Goal: Transaction & Acquisition: Purchase product/service

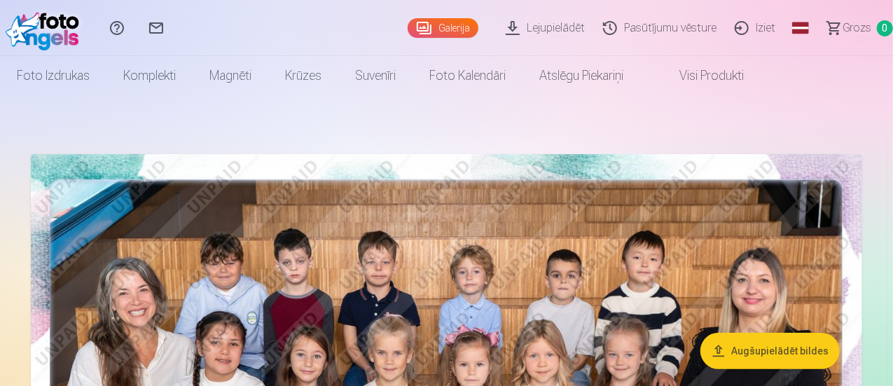
click at [511, 26] on link "Lejupielādēt" at bounding box center [547, 28] width 97 height 56
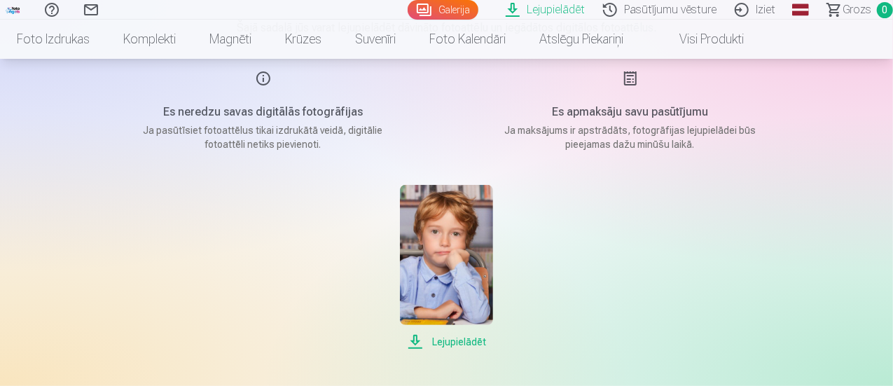
scroll to position [171, 0]
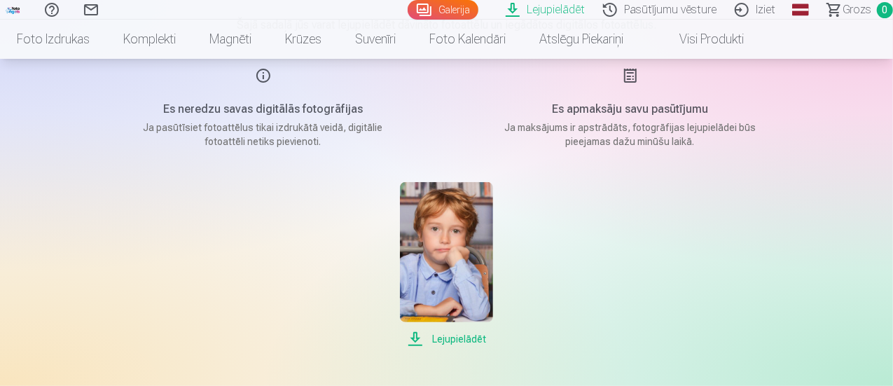
click at [618, 104] on h5 "Es apmaksāju savu pasūtījumu" at bounding box center [630, 109] width 266 height 17
click at [608, 8] on link "Pasūtījumu vēsture" at bounding box center [662, 10] width 132 height 20
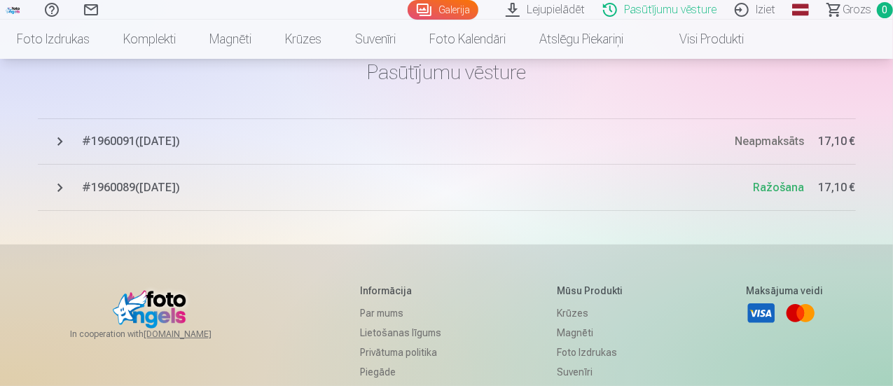
scroll to position [70, 0]
click at [109, 139] on span "# 1960091 ( [DATE] )" at bounding box center [409, 140] width 653 height 17
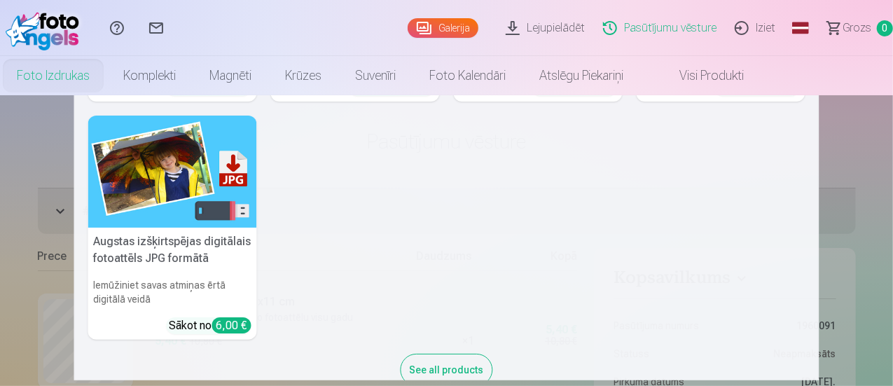
scroll to position [249, 0]
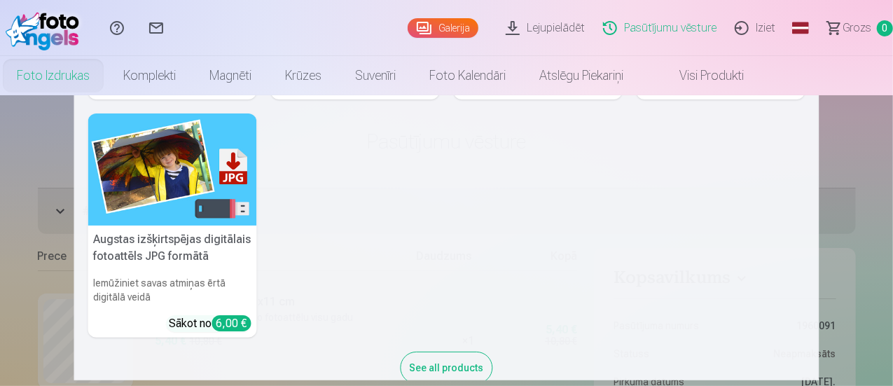
click at [189, 233] on h5 "Augstas izšķirtspējas digitālais fotoattēls JPG formātā" at bounding box center [172, 248] width 169 height 45
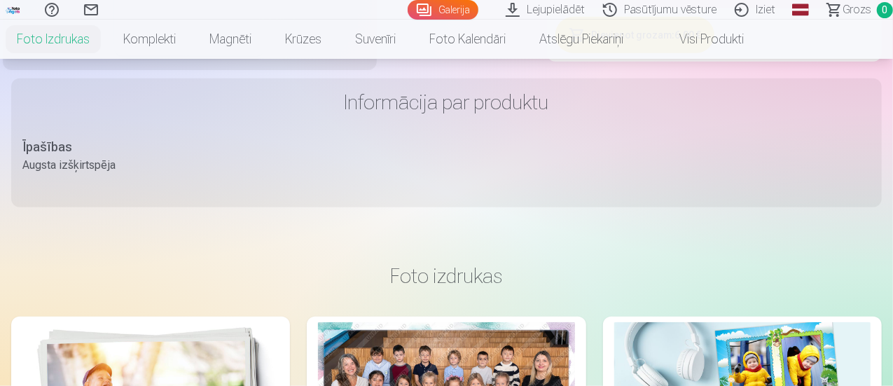
scroll to position [641, 0]
click at [714, 53] on button "Pievienot grozam : 6,00 €" at bounding box center [634, 34] width 159 height 36
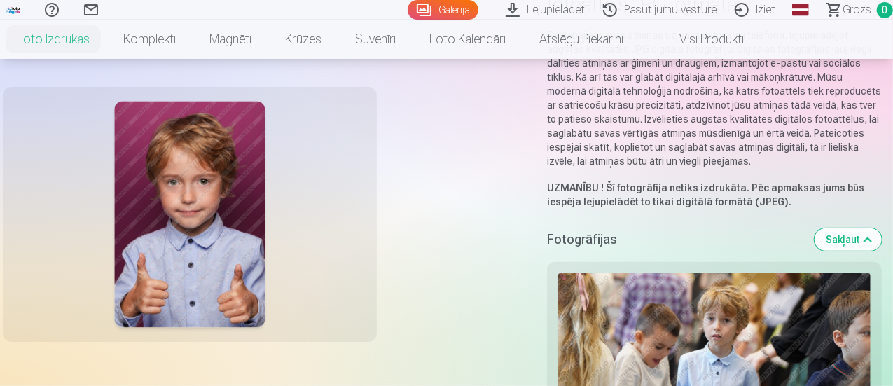
scroll to position [0, 0]
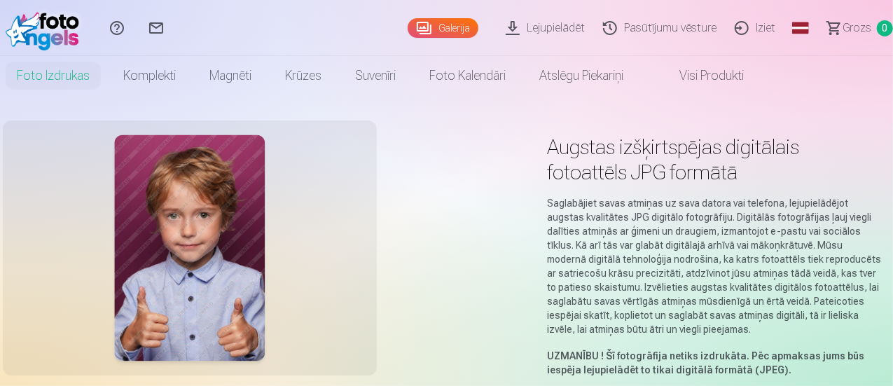
click at [535, 36] on link "Lejupielādēt" at bounding box center [547, 28] width 97 height 56
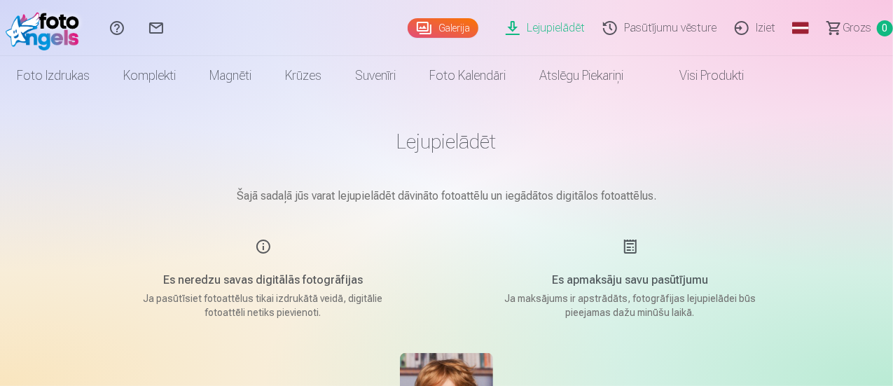
click at [413, 29] on link "Galerija" at bounding box center [443, 28] width 71 height 20
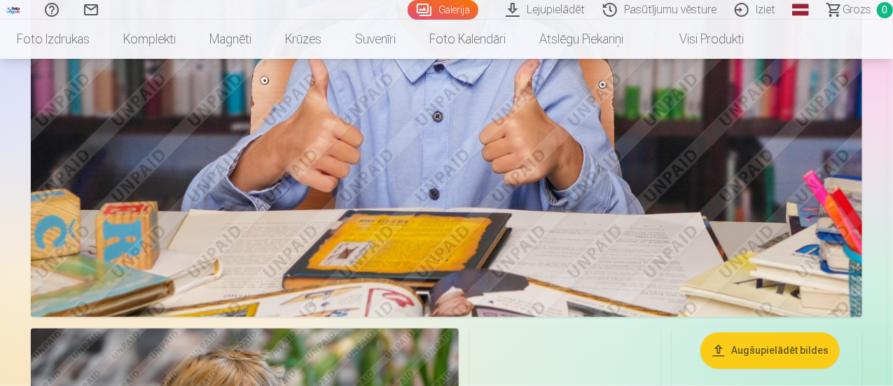
scroll to position [6434, 0]
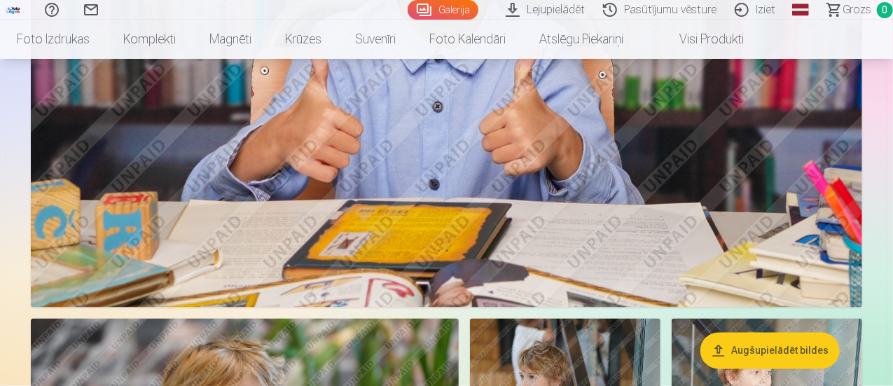
click at [649, 8] on link "Pasūtījumu vēsture" at bounding box center [662, 10] width 132 height 20
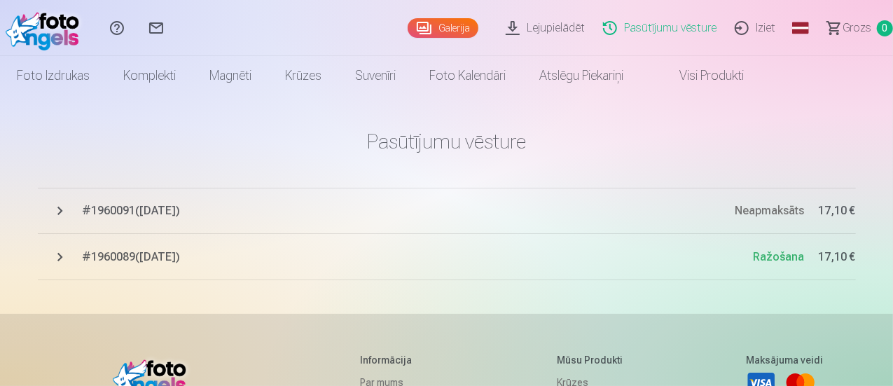
click at [201, 256] on span "# 1960089 ( [DATE] )" at bounding box center [418, 257] width 671 height 17
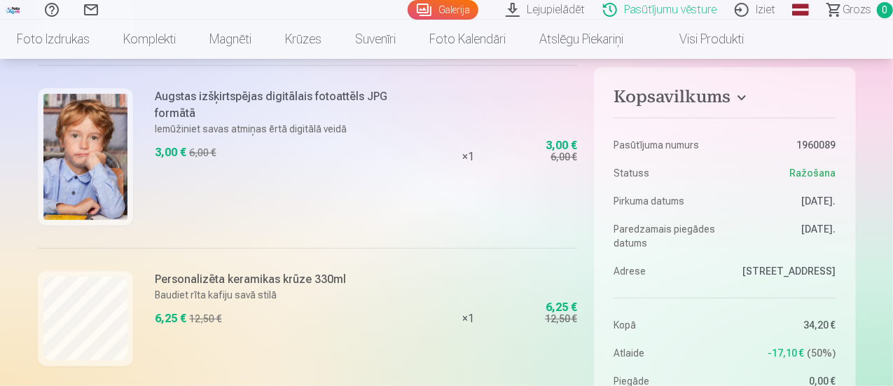
scroll to position [387, 0]
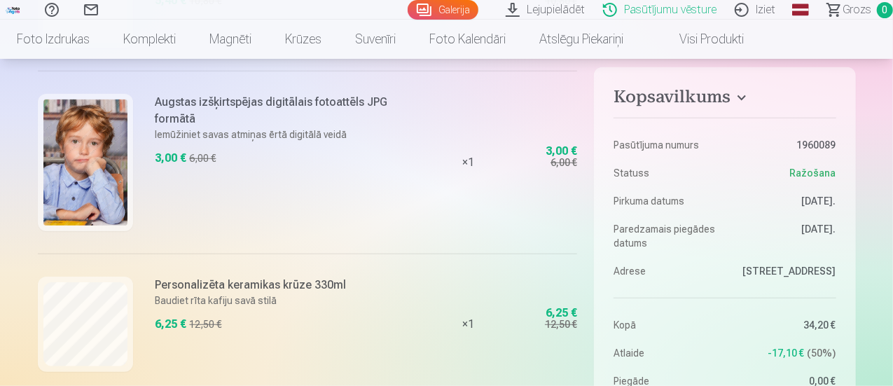
click at [560, 147] on div "3,00 €" at bounding box center [562, 151] width 32 height 8
drag, startPoint x: 249, startPoint y: 98, endPoint x: 381, endPoint y: 100, distance: 131.7
click at [381, 100] on h6 "Augstas izšķirtspējas digitālais fotoattēls JPG formātā" at bounding box center [281, 111] width 253 height 34
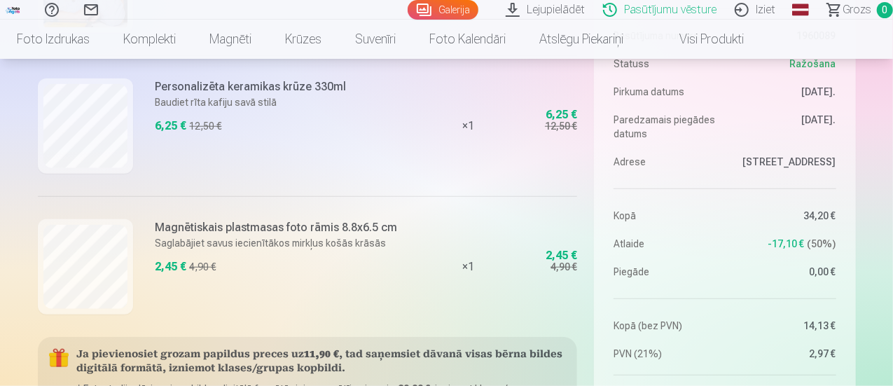
scroll to position [583, 0]
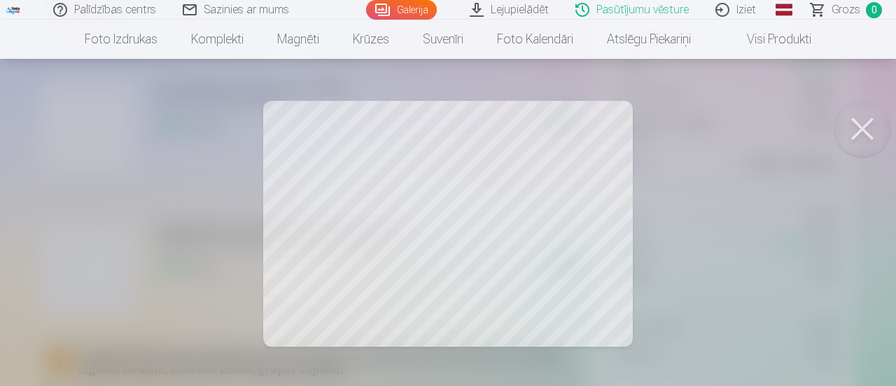
click at [161, 179] on div at bounding box center [448, 193] width 896 height 386
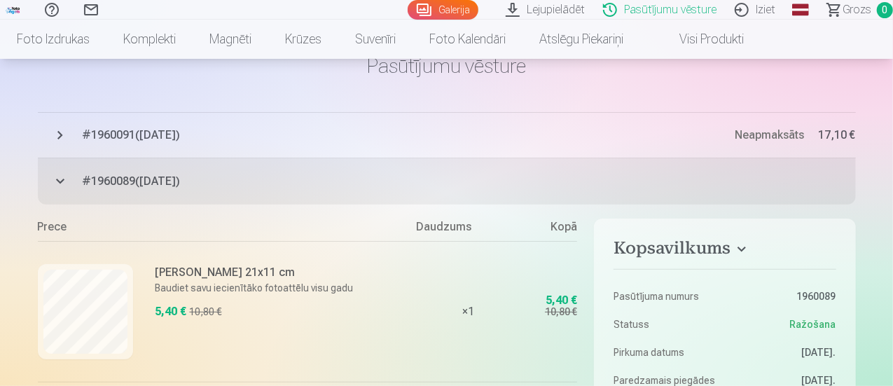
scroll to position [0, 0]
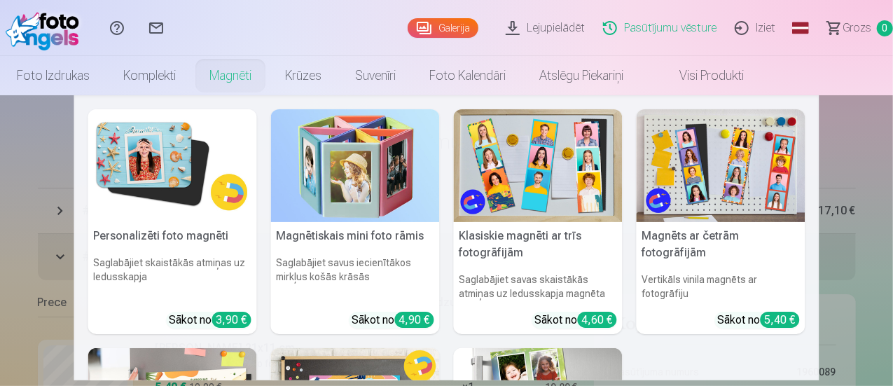
click at [268, 72] on link "Magnēti" at bounding box center [231, 75] width 76 height 39
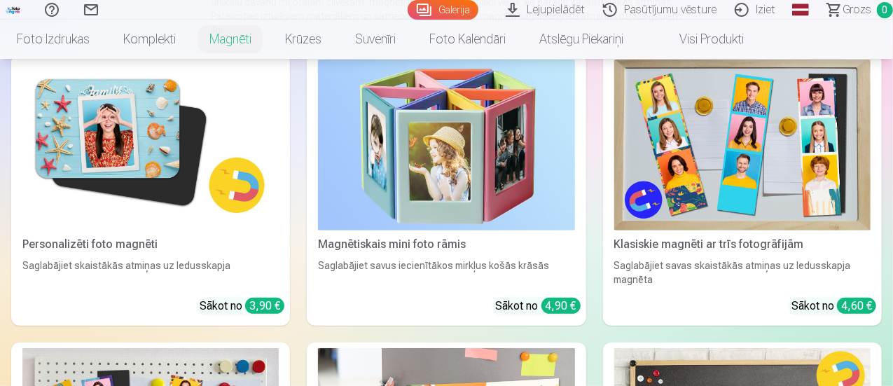
scroll to position [221, 0]
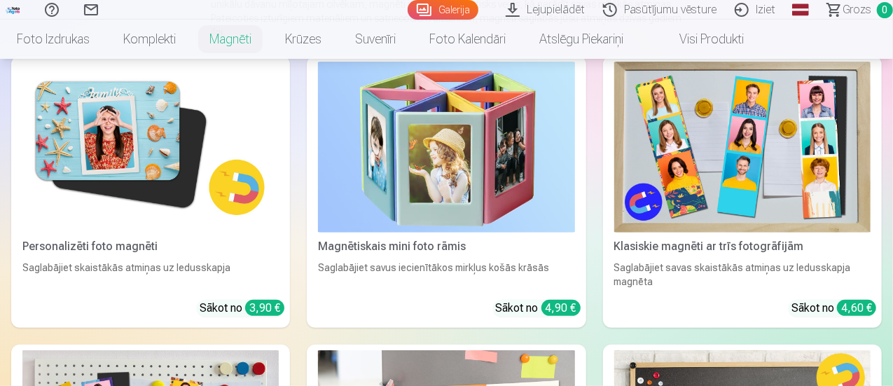
click at [352, 135] on img at bounding box center [446, 147] width 256 height 171
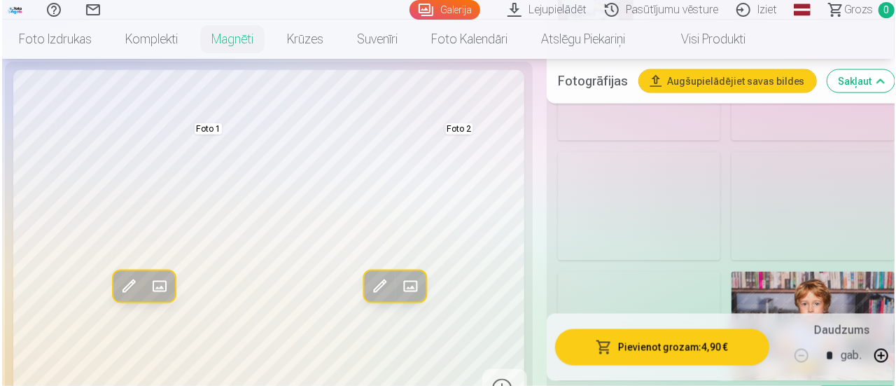
scroll to position [1143, 0]
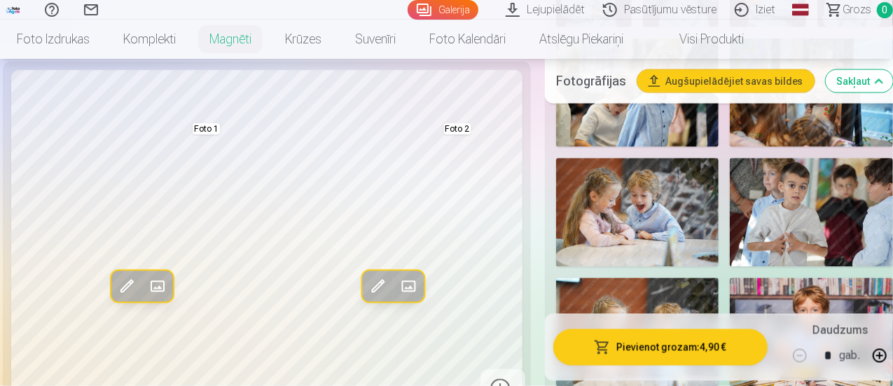
click at [611, 187] on img at bounding box center [637, 212] width 163 height 109
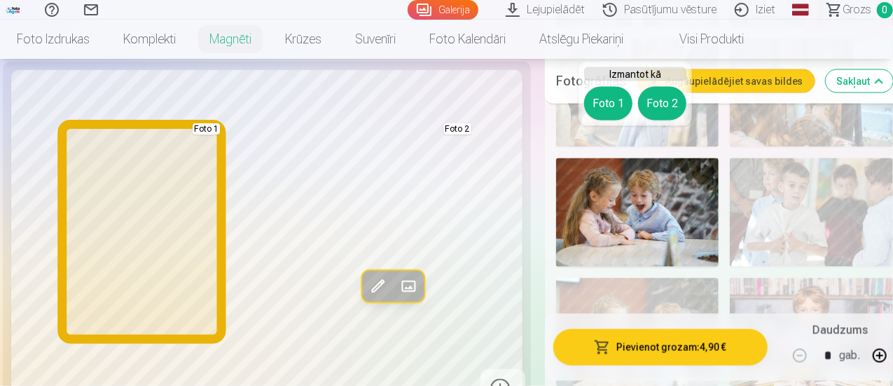
click at [606, 97] on button "Foto 1" at bounding box center [608, 104] width 48 height 34
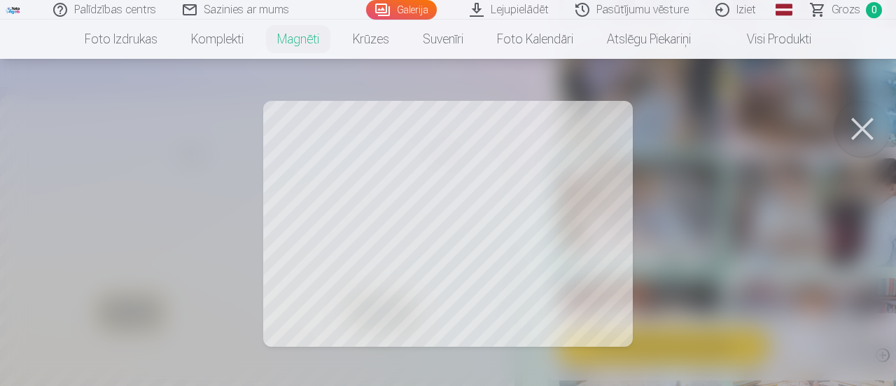
click at [382, 233] on div at bounding box center [448, 193] width 896 height 386
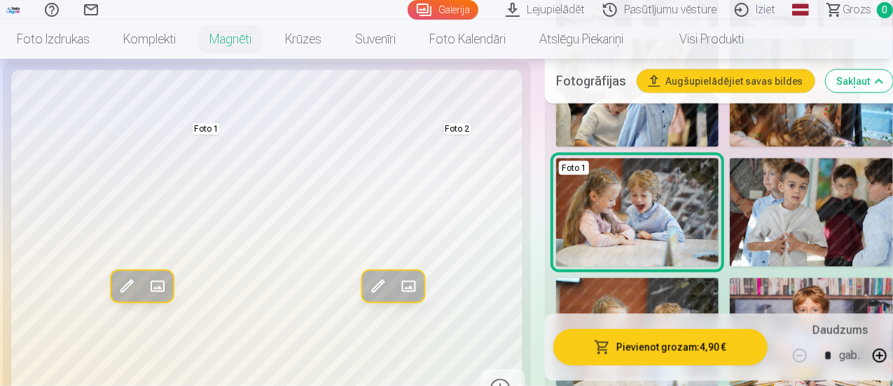
click at [116, 298] on span at bounding box center [127, 286] width 22 height 22
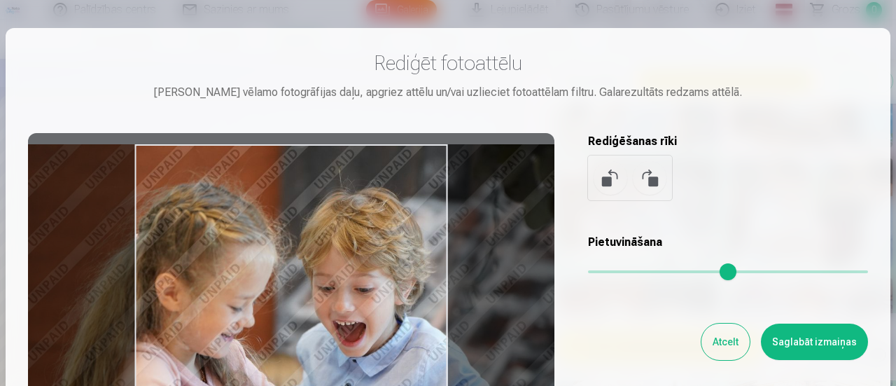
drag, startPoint x: 300, startPoint y: 281, endPoint x: 342, endPoint y: 284, distance: 42.1
click at [342, 284] on div at bounding box center [291, 353] width 527 height 440
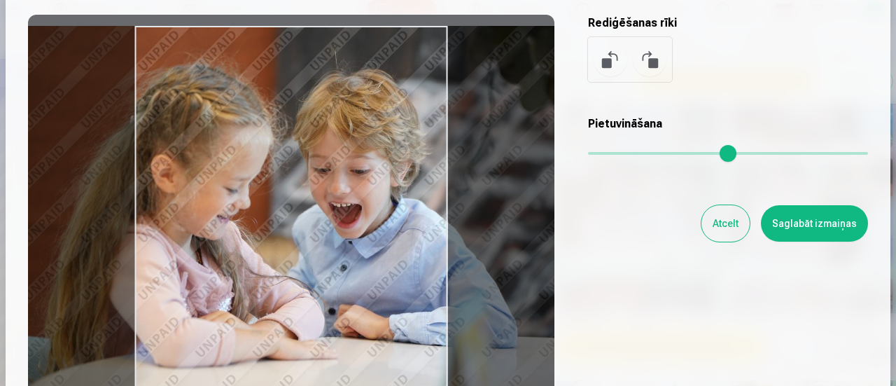
scroll to position [118, 0]
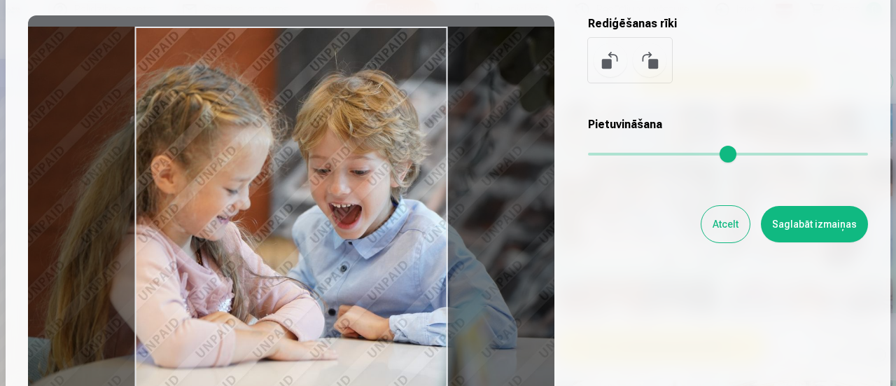
click at [814, 227] on button "Saglabāt izmaiņas" at bounding box center [814, 224] width 107 height 36
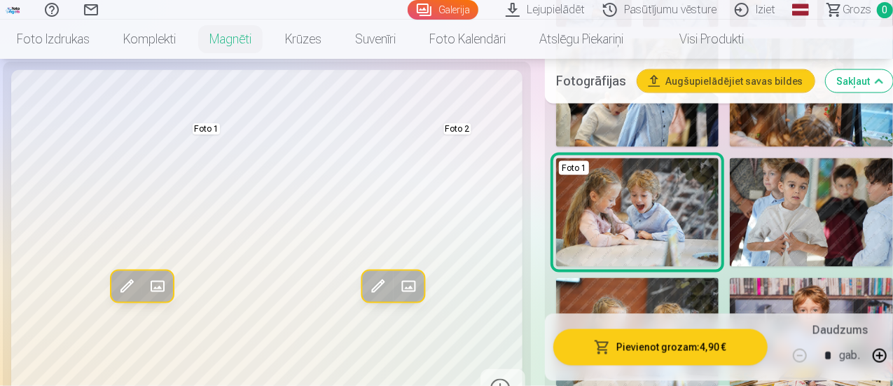
click at [147, 298] on span at bounding box center [157, 286] width 22 height 22
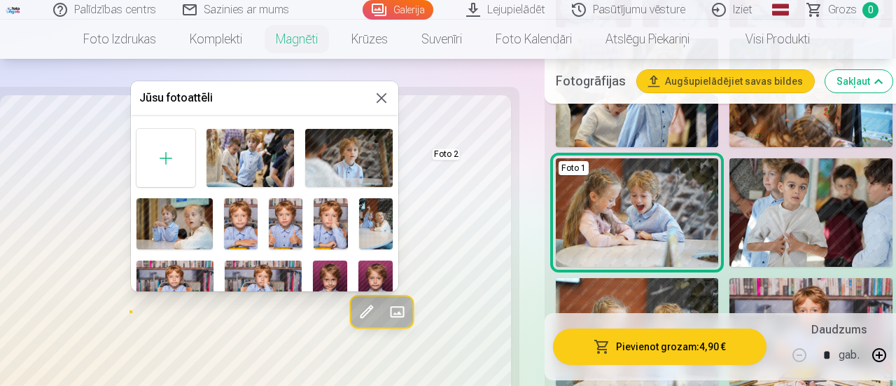
click at [90, 316] on div at bounding box center [448, 193] width 896 height 386
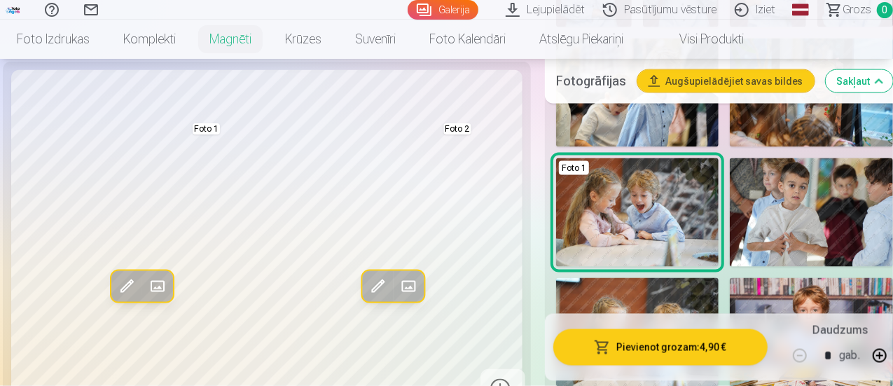
click at [116, 298] on span at bounding box center [127, 286] width 22 height 22
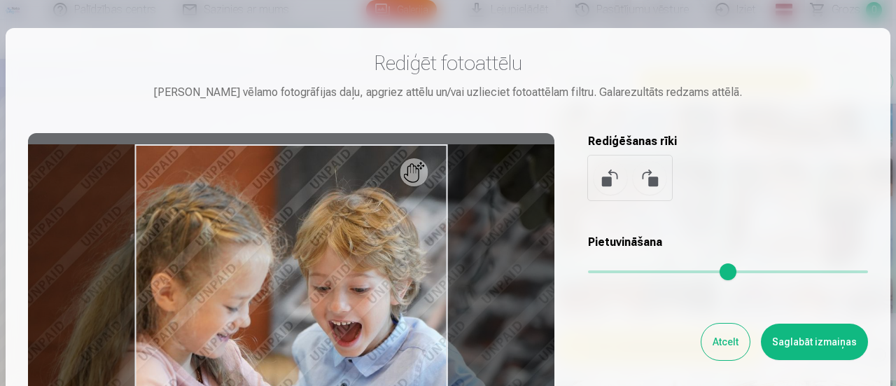
click at [650, 177] on button at bounding box center [650, 178] width 34 height 34
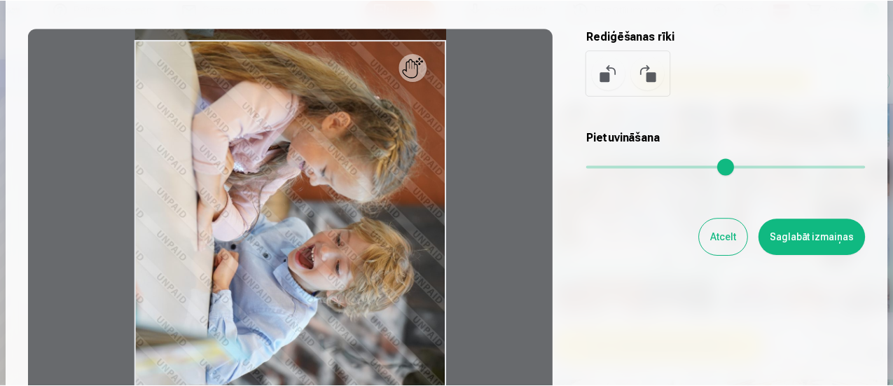
scroll to position [100, 0]
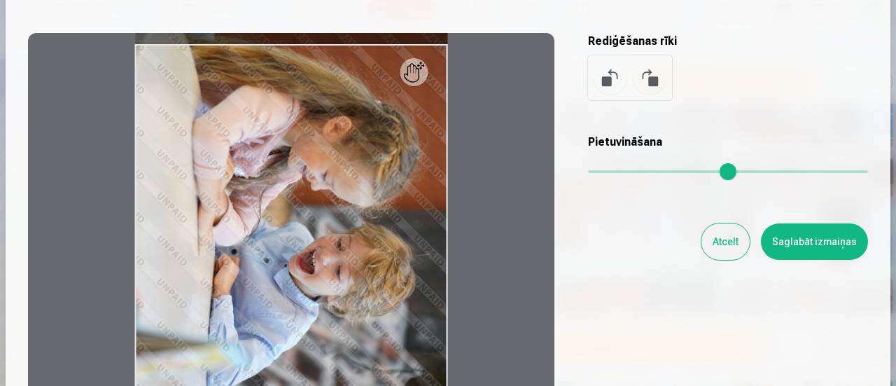
click at [609, 82] on button at bounding box center [611, 78] width 34 height 34
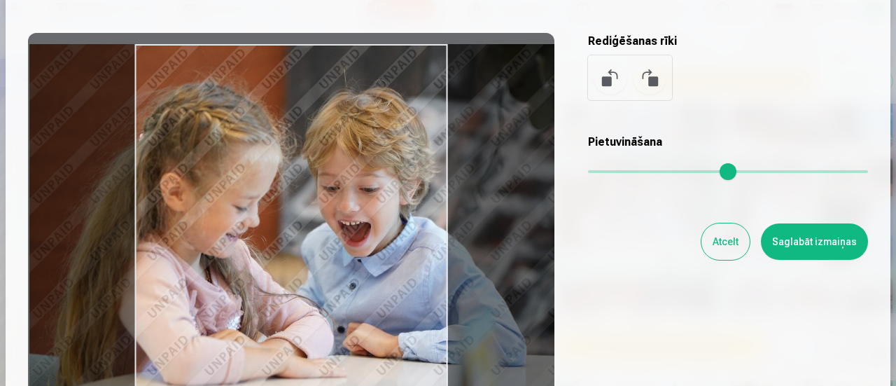
drag, startPoint x: 289, startPoint y: 194, endPoint x: 340, endPoint y: 198, distance: 51.3
click at [340, 198] on div at bounding box center [291, 253] width 527 height 440
click at [808, 249] on button "Saglabāt izmaiņas" at bounding box center [814, 241] width 107 height 36
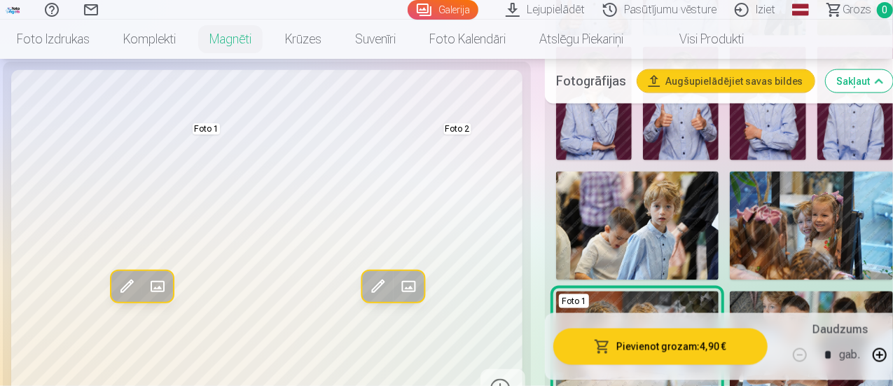
scroll to position [998, 0]
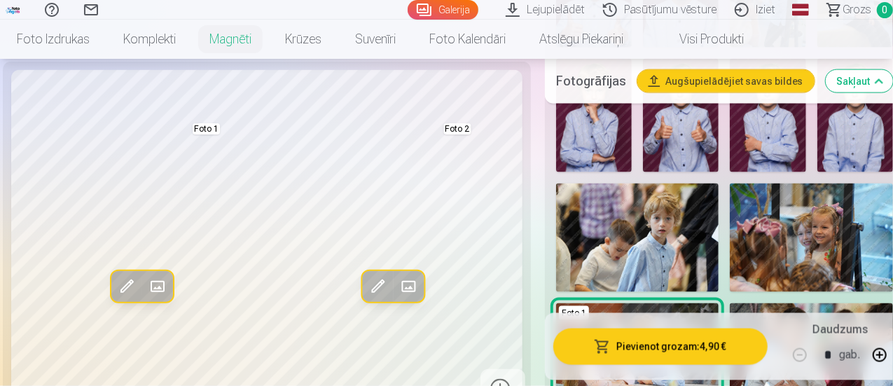
click at [818, 216] on img at bounding box center [811, 237] width 163 height 109
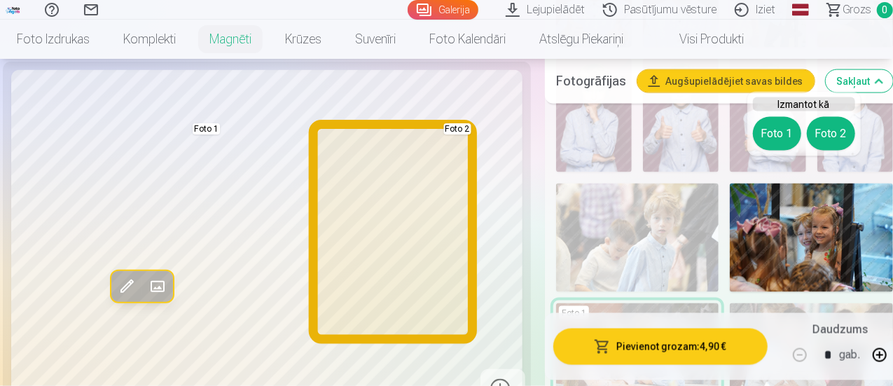
click at [829, 131] on button "Foto 2" at bounding box center [831, 134] width 48 height 34
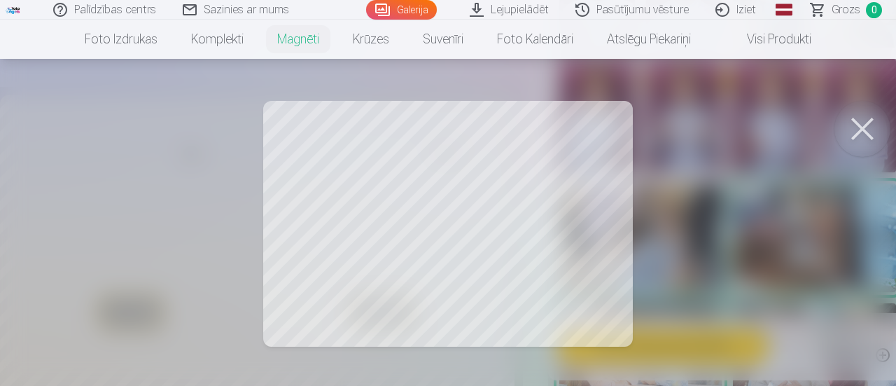
click at [377, 214] on div at bounding box center [448, 193] width 896 height 386
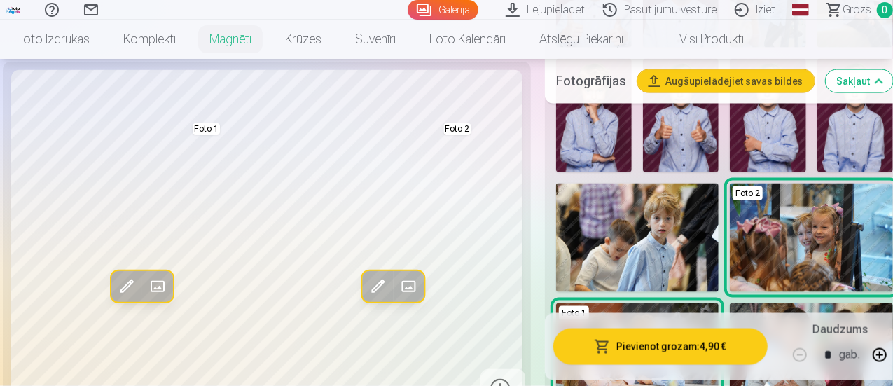
click at [522, 282] on div "Rediģēt foto Aizstāt Foto 1 Rediģēt foto Aizstāt Foto 2 Noklikšķiniet uz attēla…" at bounding box center [446, 80] width 871 height 1899
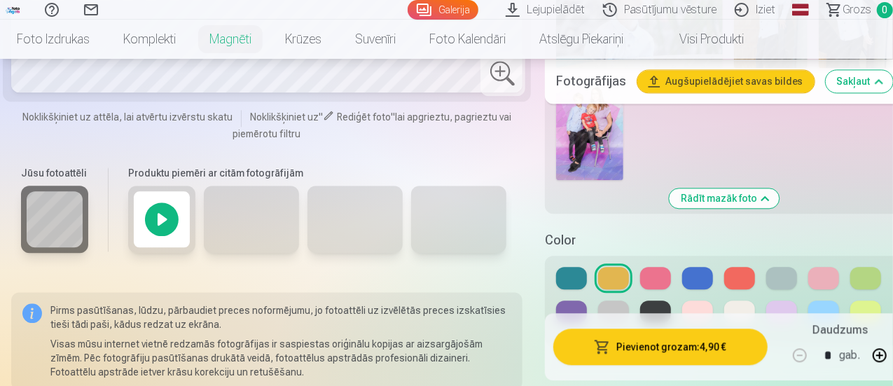
scroll to position [1585, 0]
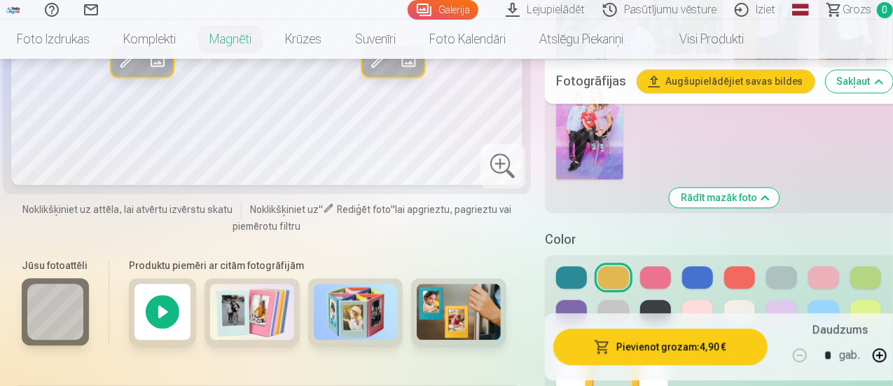
click at [567, 300] on button at bounding box center [571, 311] width 31 height 22
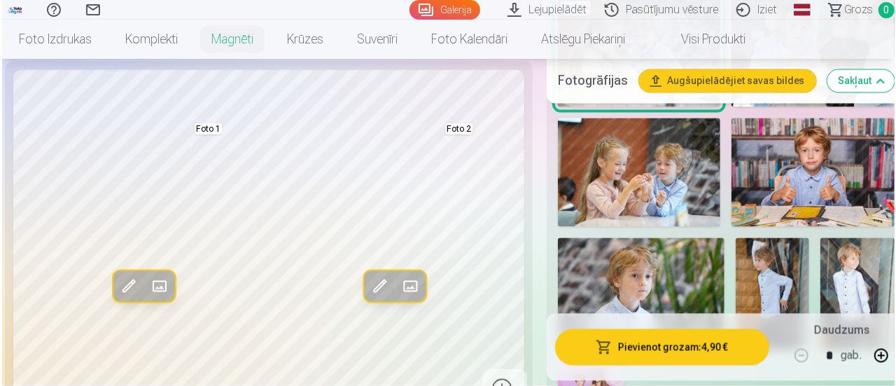
scroll to position [1299, 0]
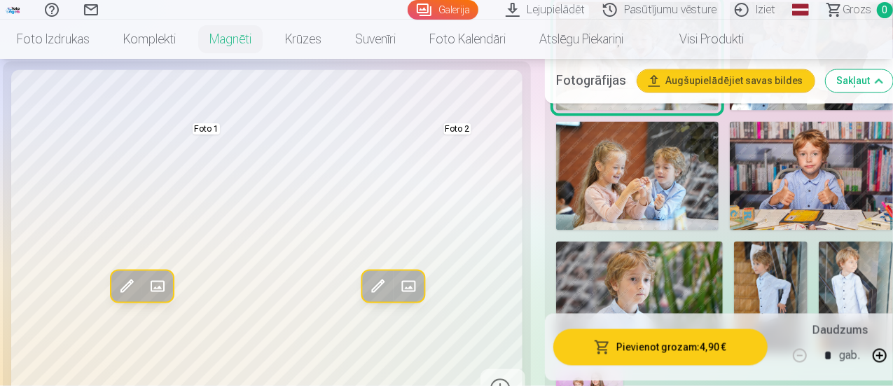
click at [119, 298] on span at bounding box center [127, 286] width 22 height 22
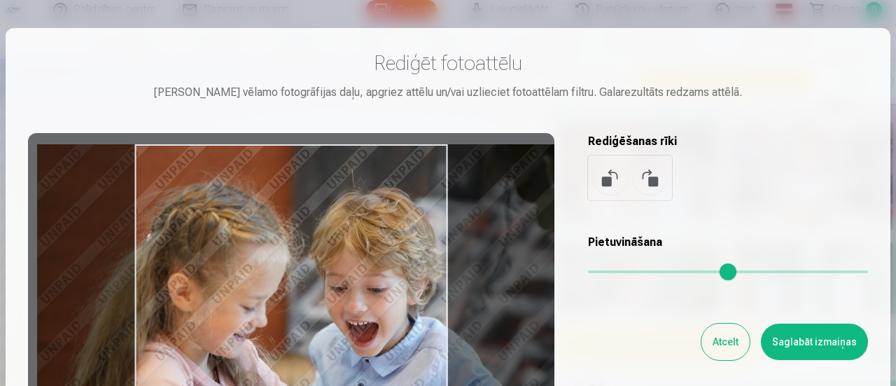
drag, startPoint x: 275, startPoint y: 296, endPoint x: 334, endPoint y: 289, distance: 59.2
click at [334, 289] on div at bounding box center [291, 353] width 527 height 440
click at [812, 338] on button "Saglabāt izmaiņas" at bounding box center [814, 342] width 107 height 36
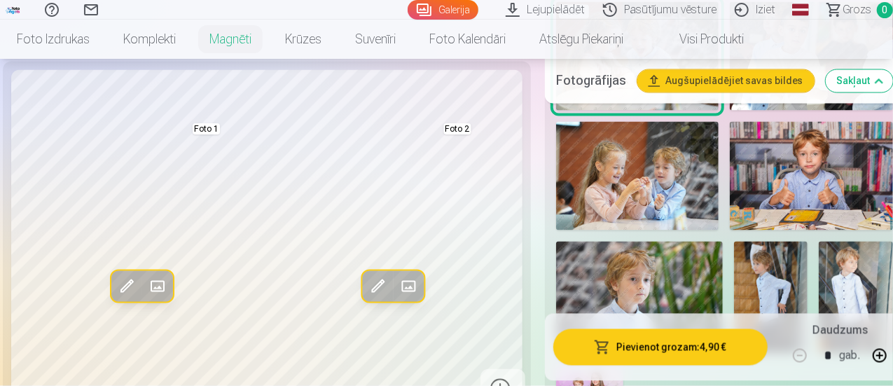
click at [672, 345] on button "Pievienot grozam : 4,90 €" at bounding box center [660, 346] width 214 height 36
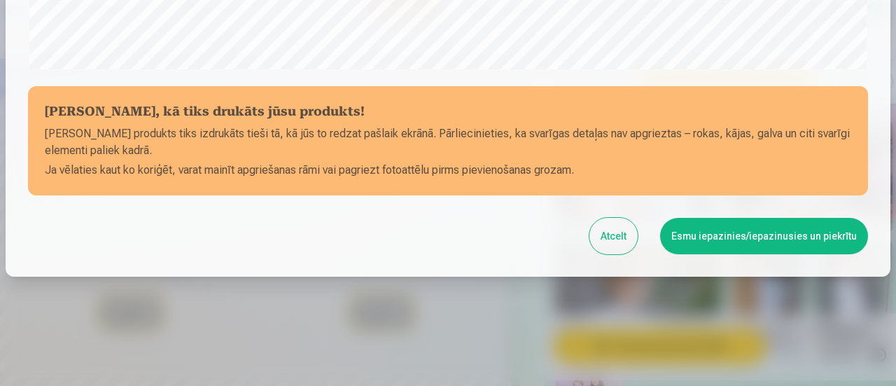
scroll to position [611, 0]
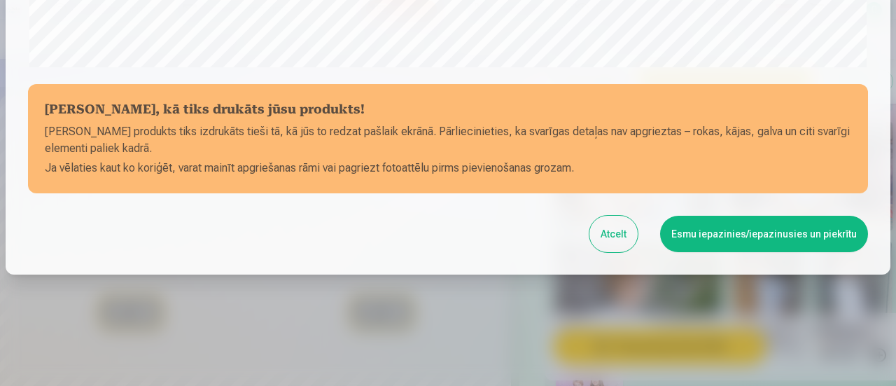
click at [733, 235] on button "Esmu iepazinies/iepazinusies un piekrītu" at bounding box center [764, 234] width 208 height 36
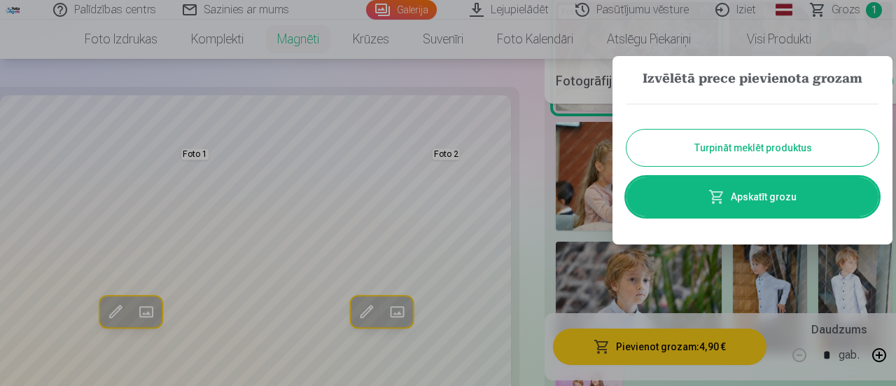
click at [724, 149] on button "Turpināt meklēt produktus" at bounding box center [753, 148] width 252 height 36
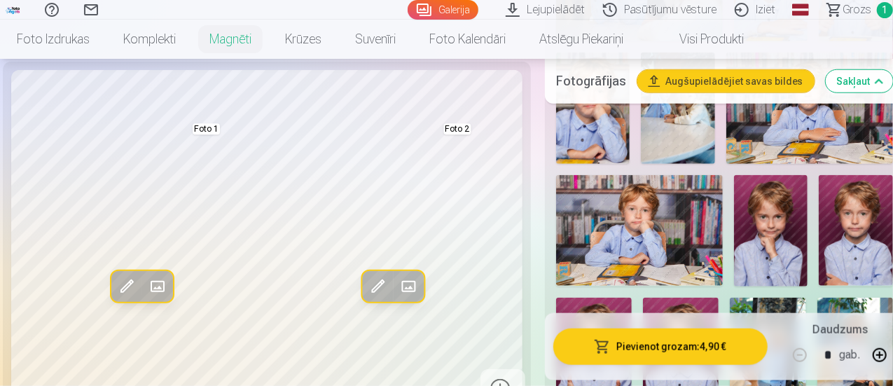
scroll to position [645, 0]
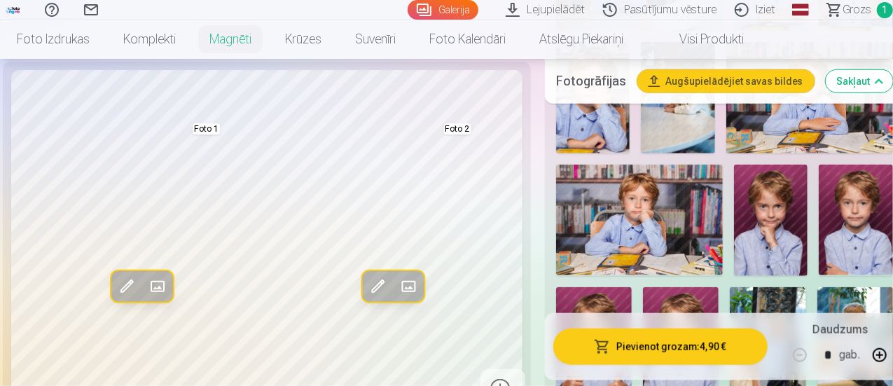
click at [768, 216] on img at bounding box center [771, 220] width 74 height 111
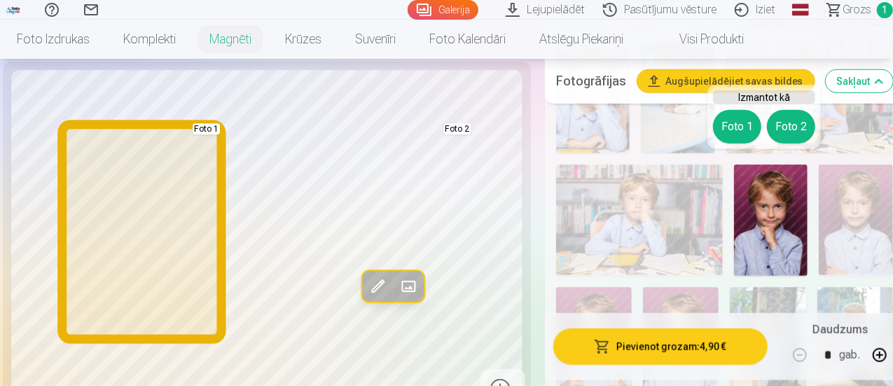
click at [740, 129] on button "Foto 1" at bounding box center [737, 127] width 48 height 34
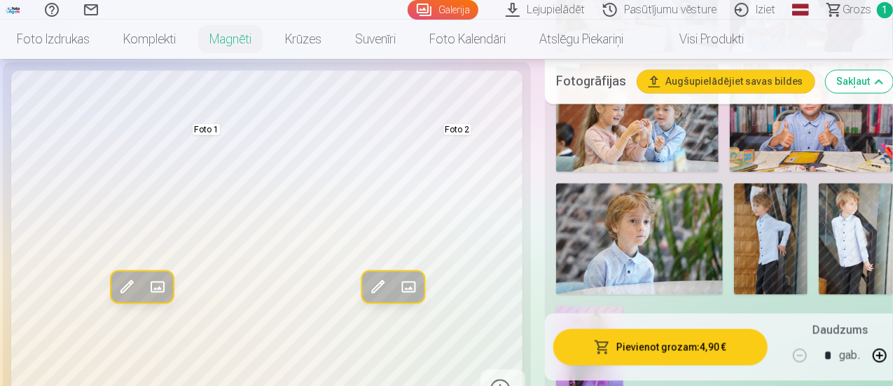
scroll to position [1336, 0]
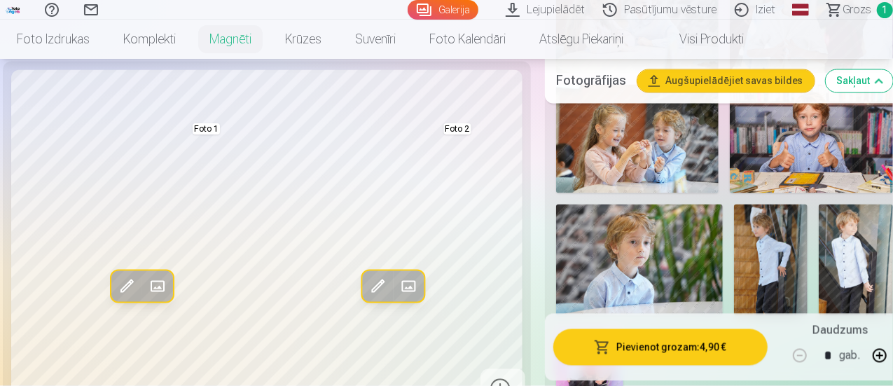
click at [639, 223] on img at bounding box center [639, 260] width 167 height 111
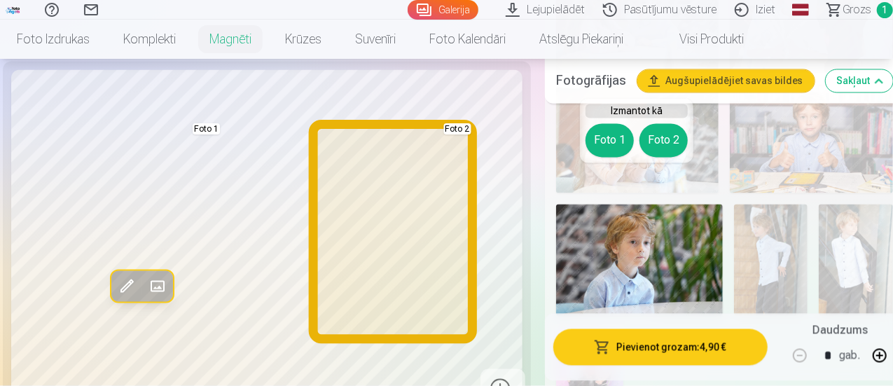
click at [669, 141] on button "Foto 2" at bounding box center [663, 141] width 48 height 34
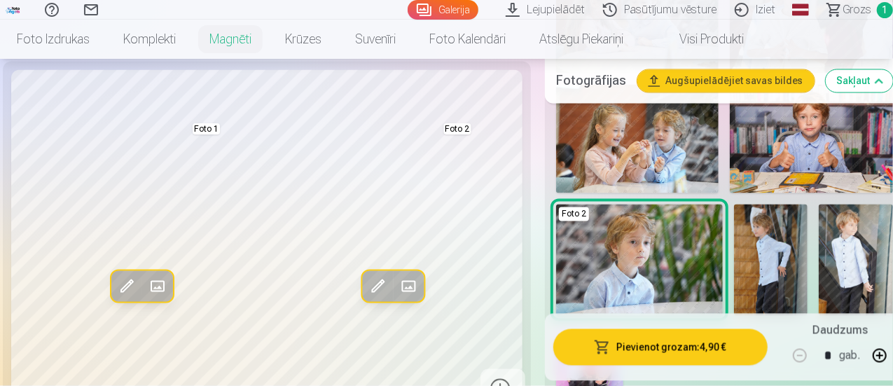
click at [770, 222] on img at bounding box center [771, 260] width 74 height 111
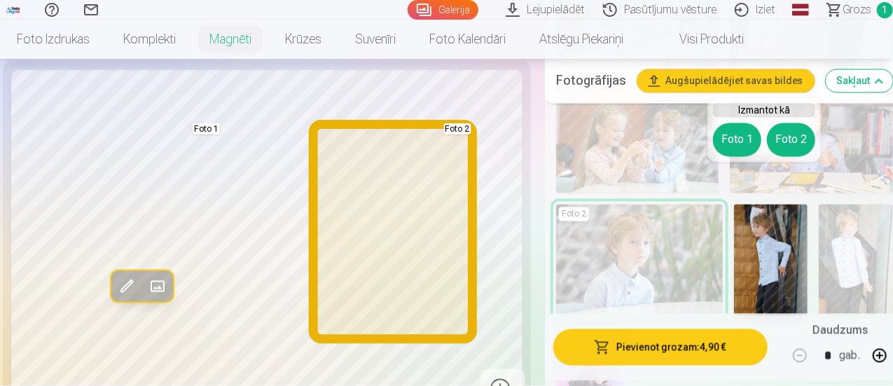
click at [787, 148] on button "Foto 2" at bounding box center [791, 140] width 48 height 34
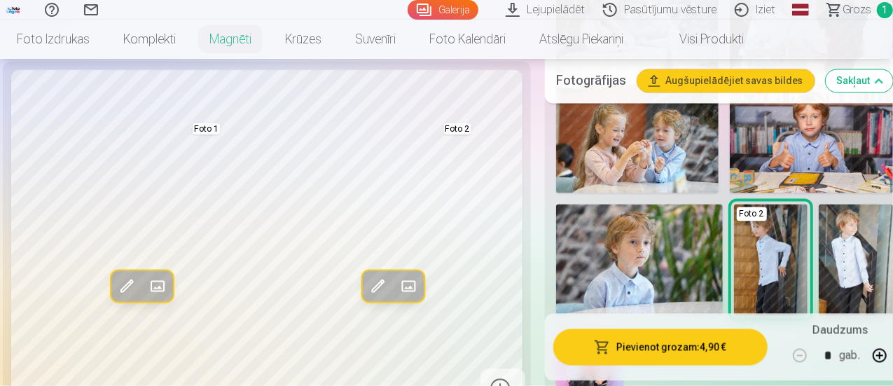
click at [366, 275] on span at bounding box center [377, 286] width 22 height 22
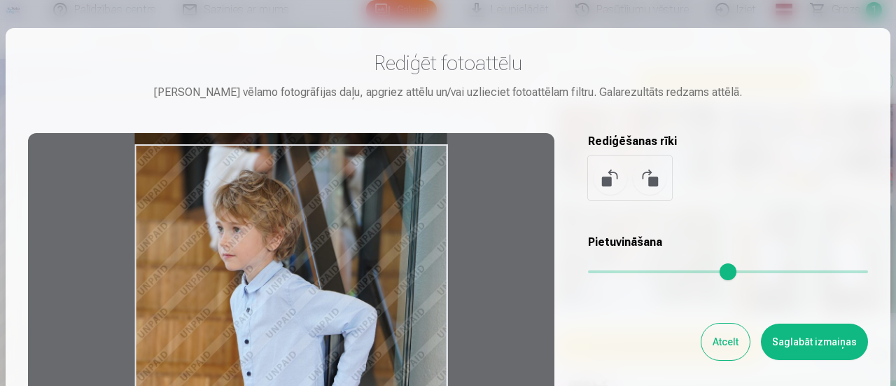
drag, startPoint x: 350, startPoint y: 269, endPoint x: 345, endPoint y: 295, distance: 26.5
click at [345, 295] on div at bounding box center [291, 353] width 527 height 440
click at [803, 336] on button "Saglabāt izmaiņas" at bounding box center [814, 342] width 107 height 36
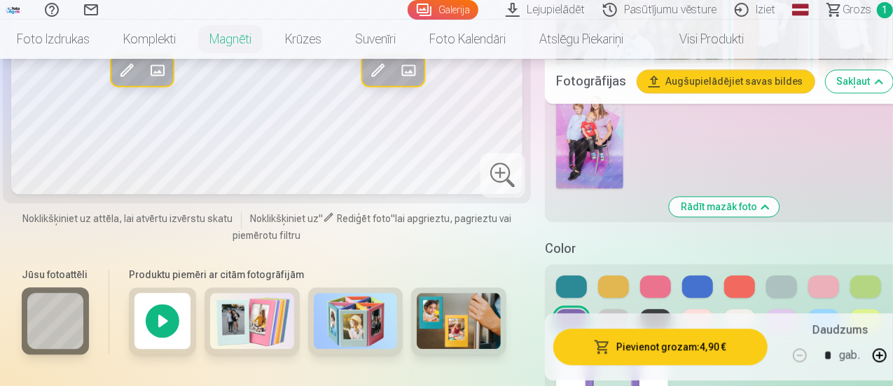
scroll to position [1577, 0]
click at [788, 275] on button at bounding box center [781, 286] width 31 height 22
click at [620, 308] on button at bounding box center [613, 319] width 31 height 22
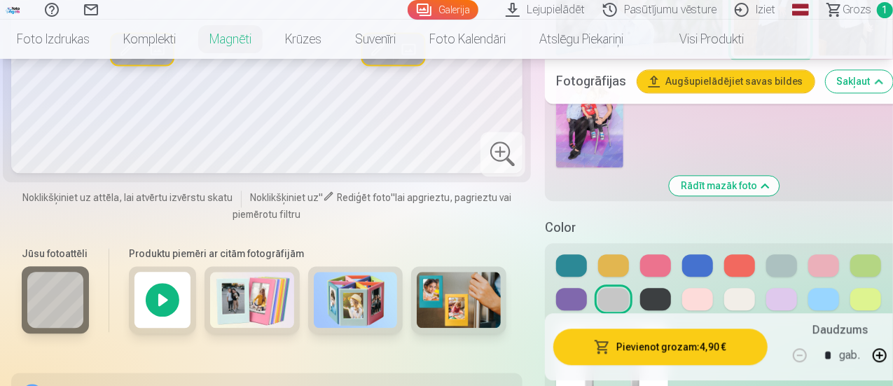
scroll to position [1602, 0]
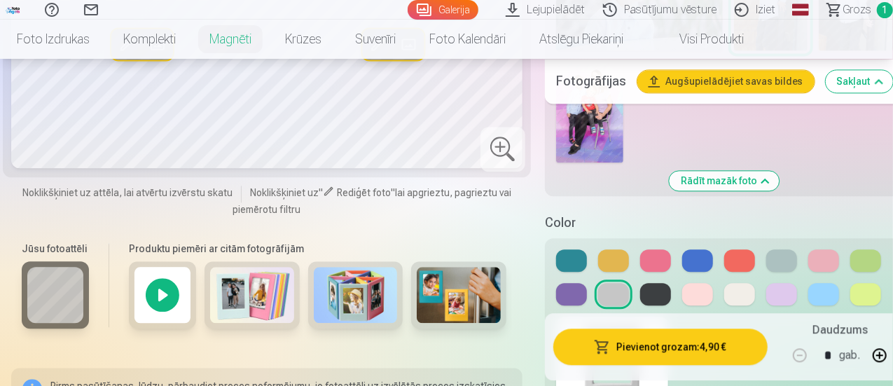
click at [659, 283] on button at bounding box center [655, 294] width 31 height 22
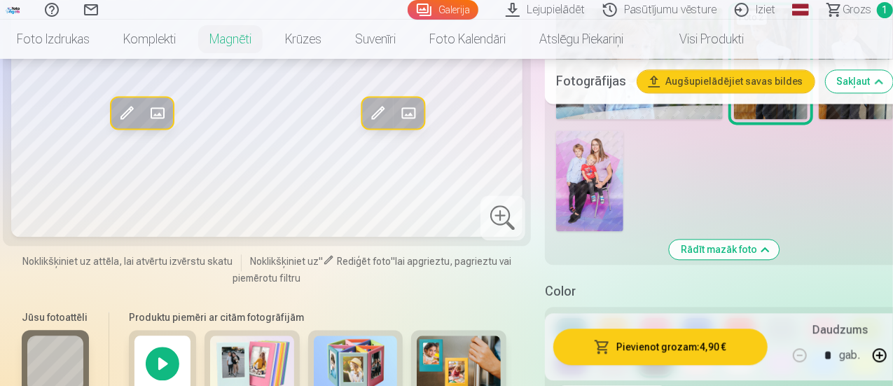
scroll to position [1619, 0]
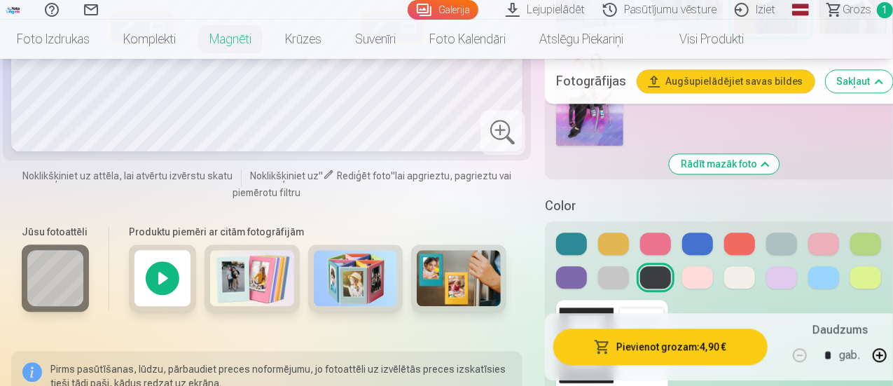
click at [680, 233] on div at bounding box center [724, 261] width 337 height 56
click at [688, 233] on button at bounding box center [697, 244] width 31 height 22
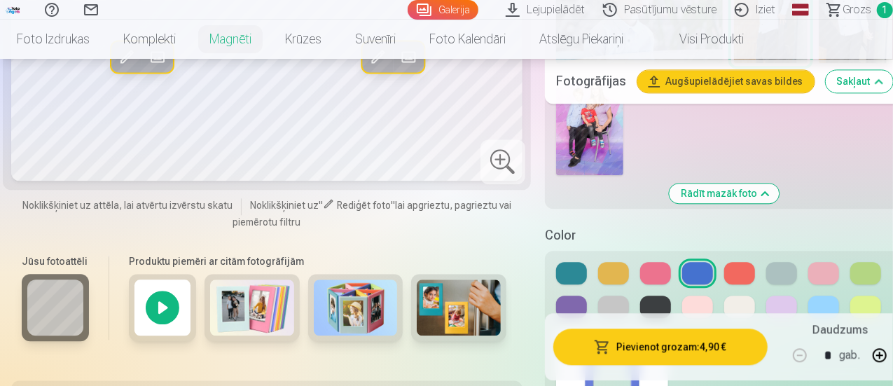
scroll to position [1590, 0]
click at [735, 295] on button at bounding box center [739, 306] width 31 height 22
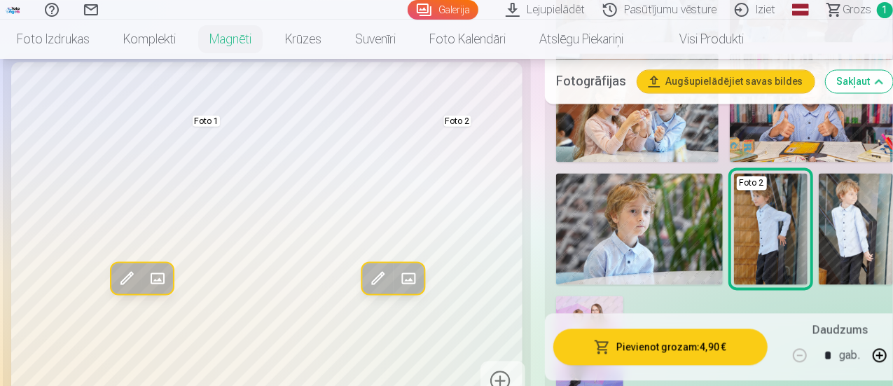
scroll to position [1367, 0]
click at [117, 268] on span at bounding box center [127, 279] width 22 height 22
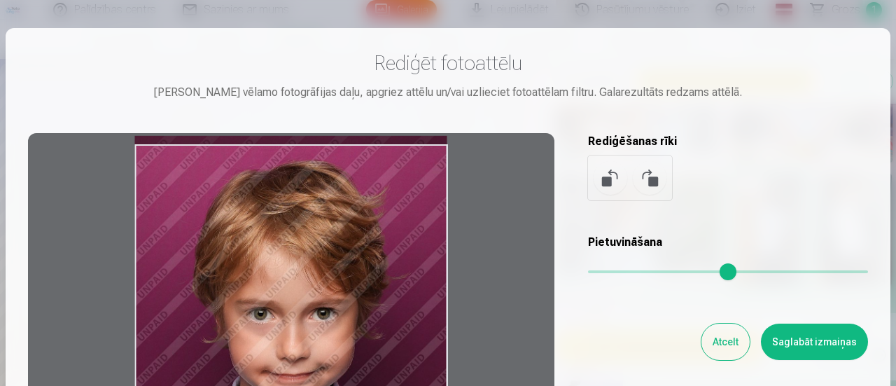
drag, startPoint x: 248, startPoint y: 236, endPoint x: 247, endPoint y: 257, distance: 21.0
click at [247, 257] on div at bounding box center [291, 353] width 527 height 440
click at [805, 333] on button "Saglabāt izmaiņas" at bounding box center [814, 342] width 107 height 36
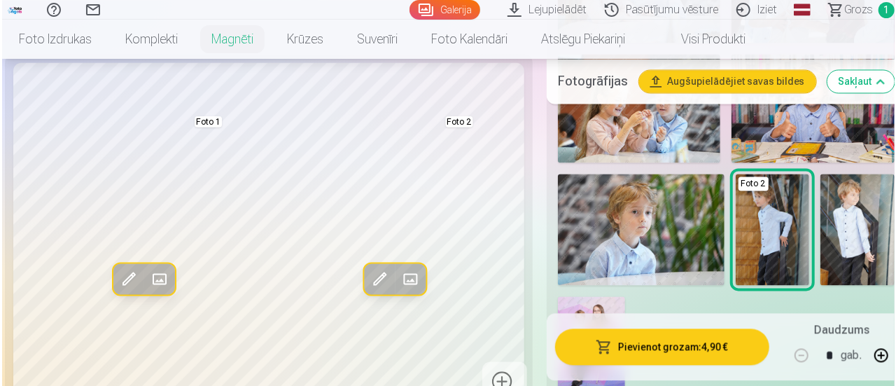
scroll to position [1366, 0]
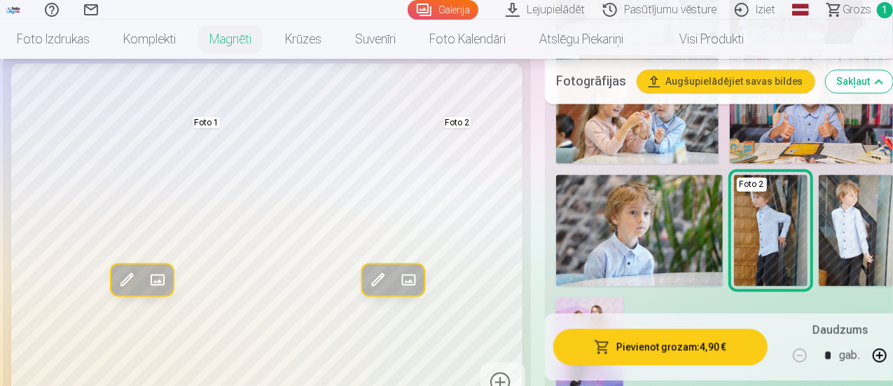
click at [695, 348] on button "Pievienot grozam : 4,90 €" at bounding box center [660, 346] width 214 height 36
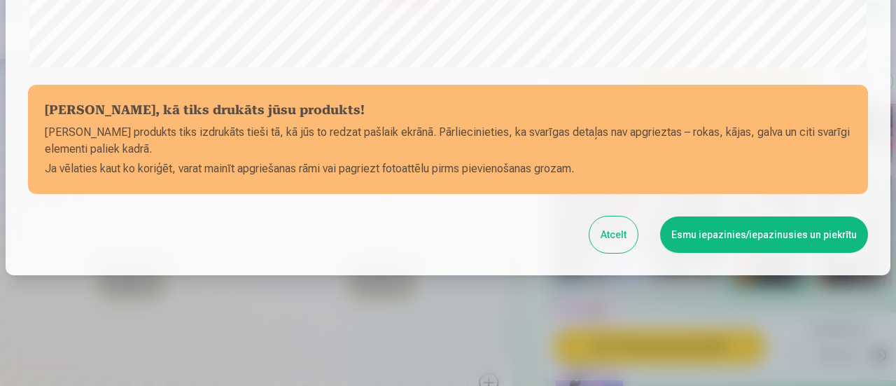
scroll to position [611, 0]
click at [804, 233] on button "Esmu iepazinies/iepazinusies un piekrītu" at bounding box center [764, 234] width 208 height 36
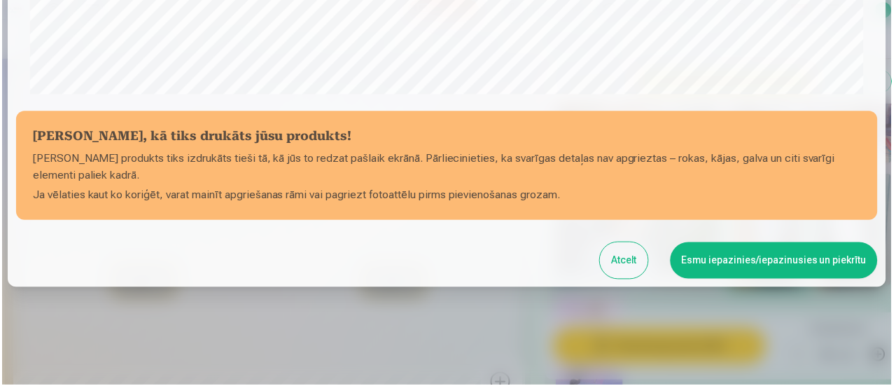
scroll to position [609, 0]
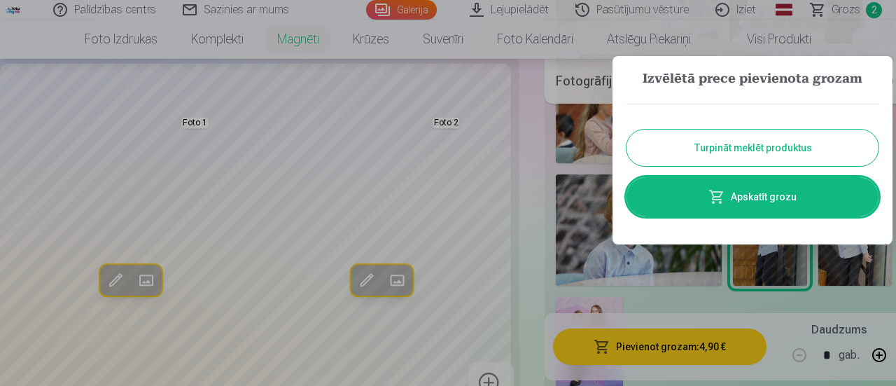
click at [752, 193] on link "Apskatīt grozu" at bounding box center [753, 196] width 252 height 39
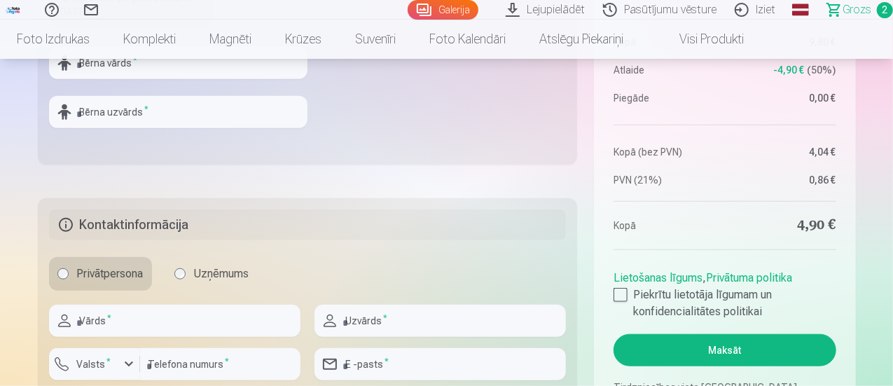
scroll to position [569, 0]
